Goal: Find contact information: Find contact information

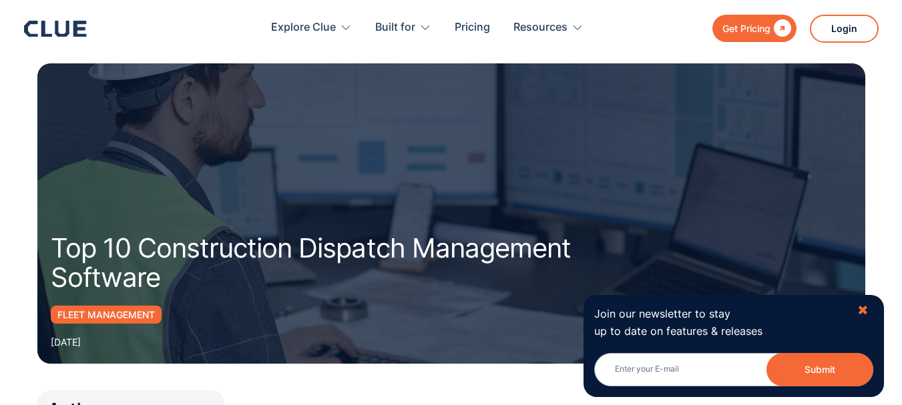
click at [862, 308] on div "✖" at bounding box center [862, 310] width 11 height 17
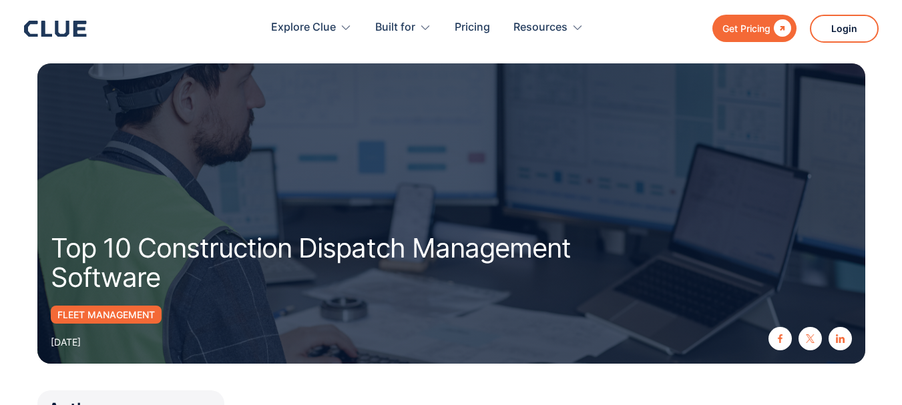
click at [67, 27] on icon at bounding box center [62, 29] width 14 height 16
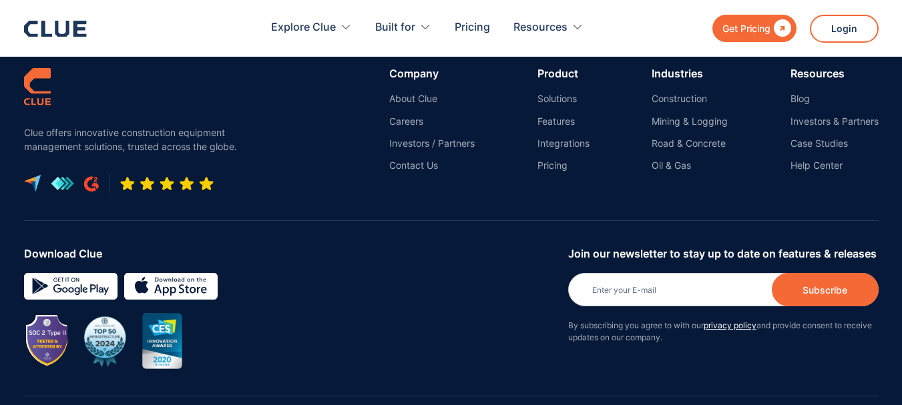
scroll to position [6226, 0]
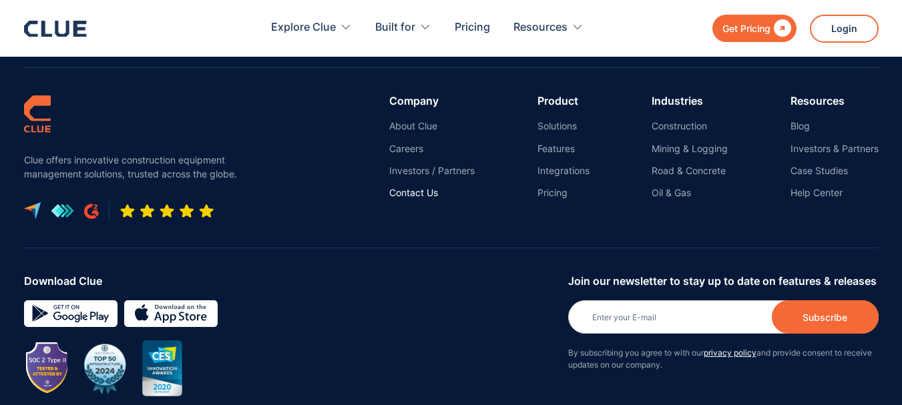
click at [403, 187] on link "Contact Us" at bounding box center [431, 193] width 85 height 12
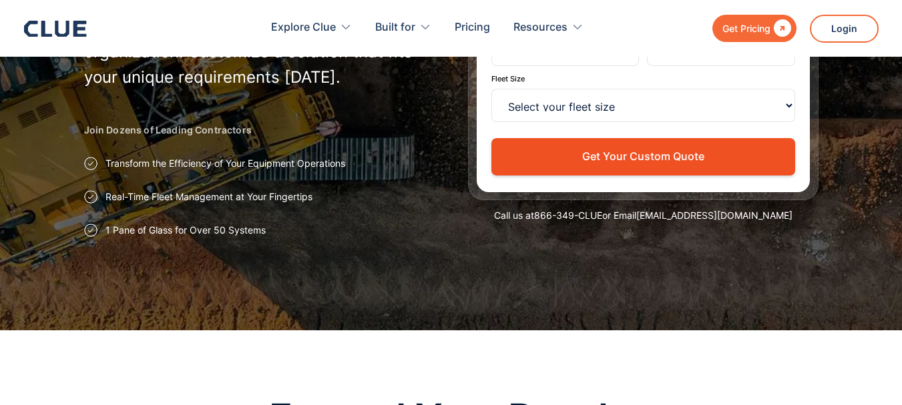
drag, startPoint x: 683, startPoint y: 214, endPoint x: 752, endPoint y: 299, distance: 109.7
click at [752, 299] on div at bounding box center [451, 31] width 902 height 597
